Goal: Task Accomplishment & Management: Check status

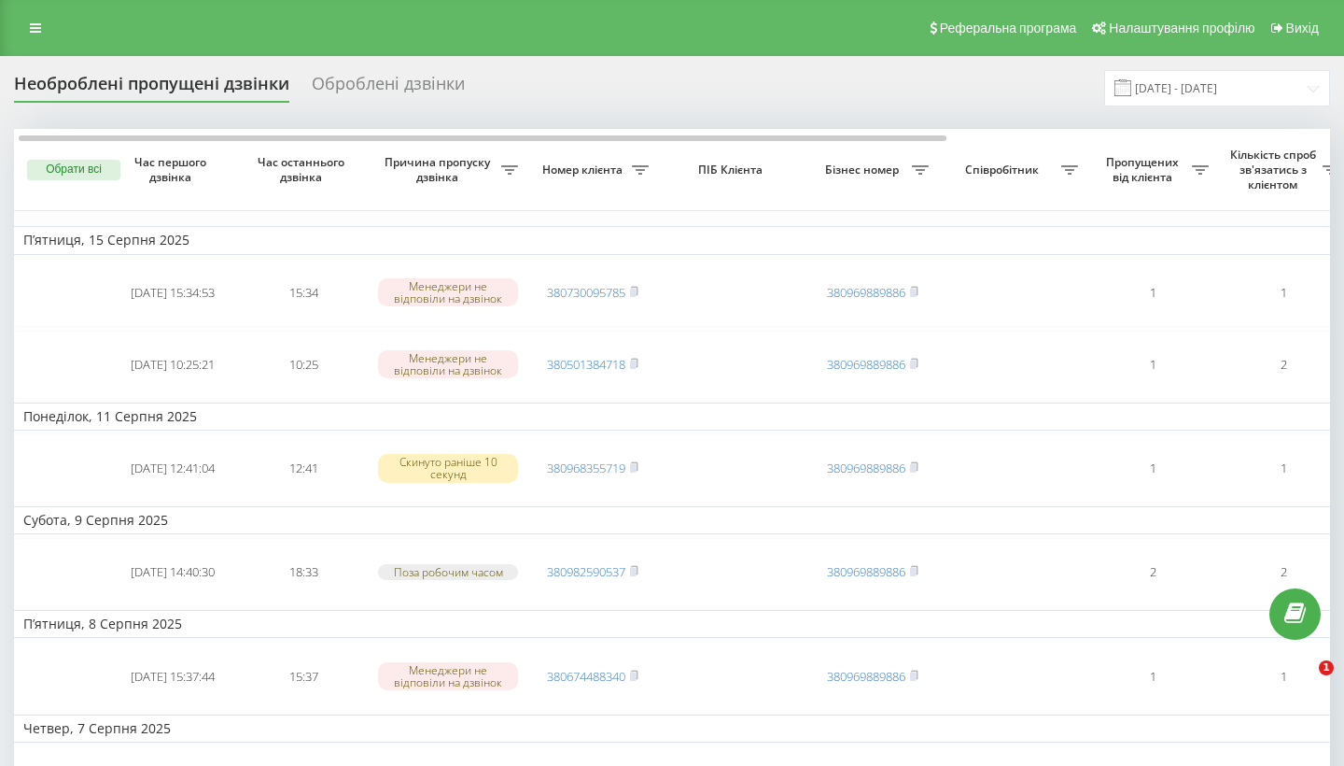
click at [42, 35] on link at bounding box center [36, 28] width 34 height 26
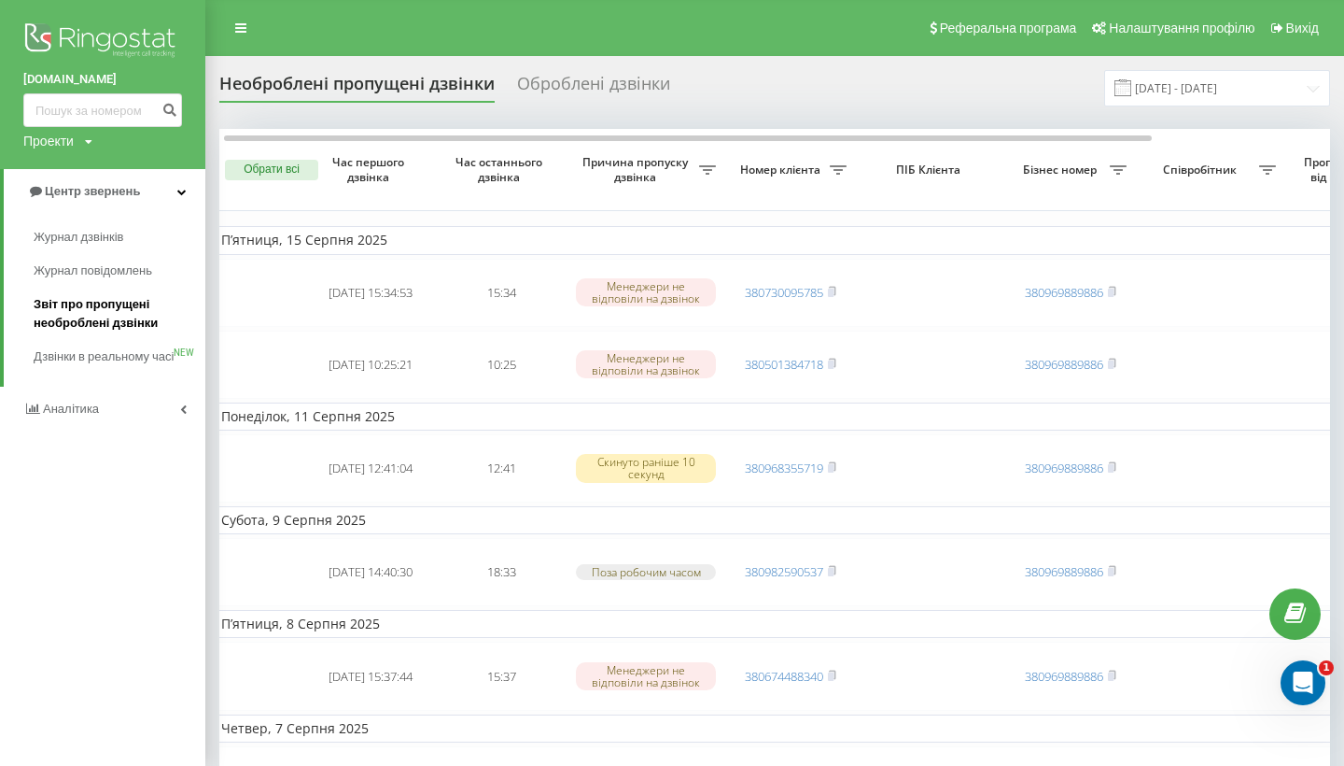
click at [77, 300] on span "Звіт про пропущені необроблені дзвінки" at bounding box center [115, 313] width 162 height 37
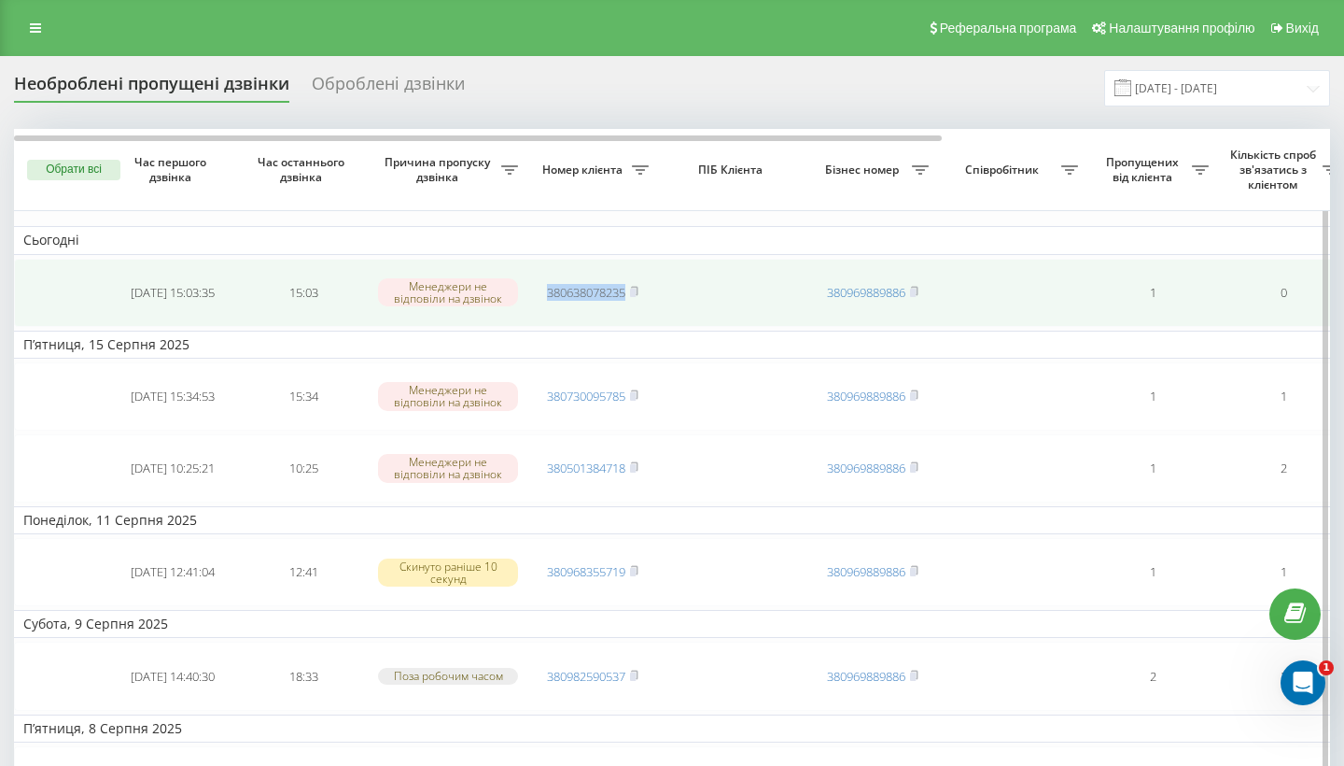
drag, startPoint x: 539, startPoint y: 329, endPoint x: 649, endPoint y: 329, distance: 110.2
click at [649, 327] on td "380638078235" at bounding box center [592, 293] width 131 height 68
copy link "380638078235"
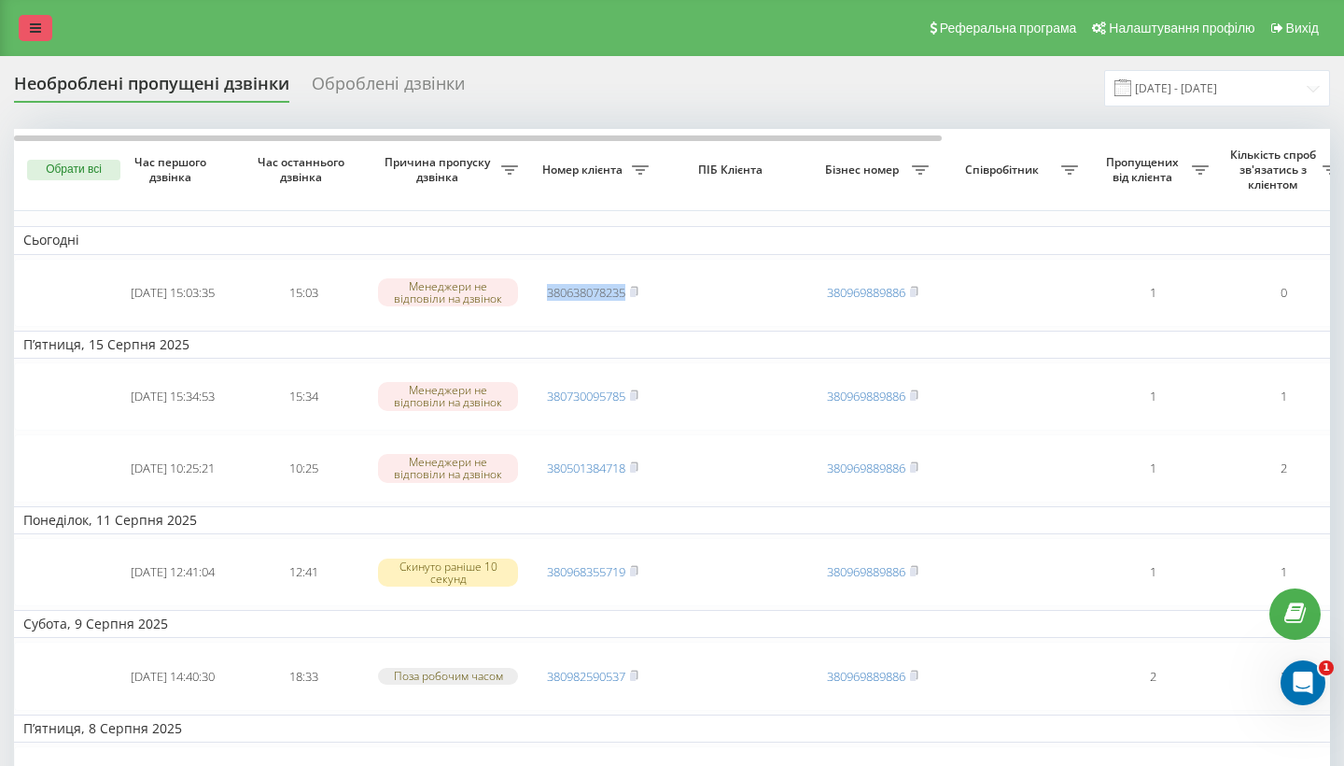
click at [34, 35] on icon at bounding box center [35, 27] width 11 height 13
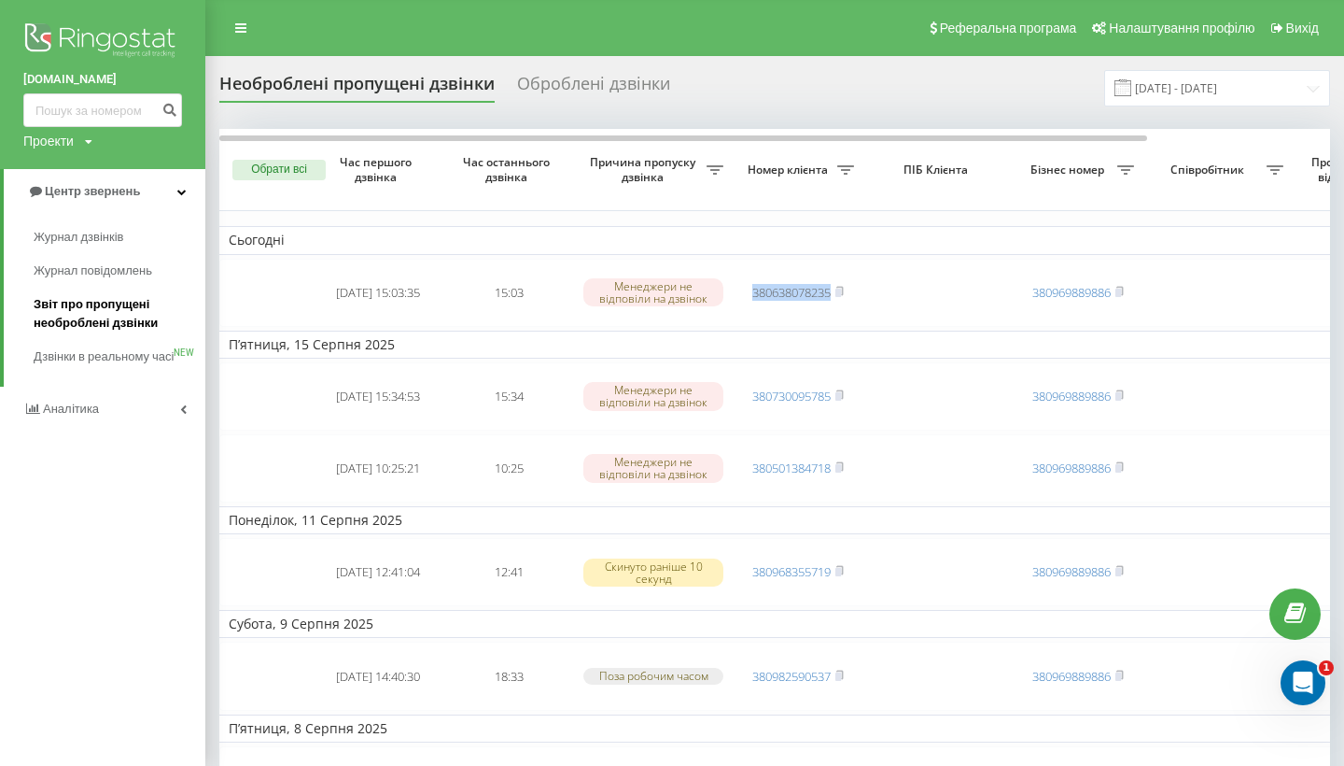
click at [105, 300] on span "Звіт про пропущені необроблені дзвінки" at bounding box center [115, 313] width 162 height 37
